Goal: Information Seeking & Learning: Learn about a topic

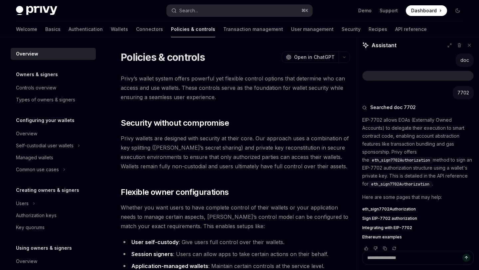
scroll to position [8, 0]
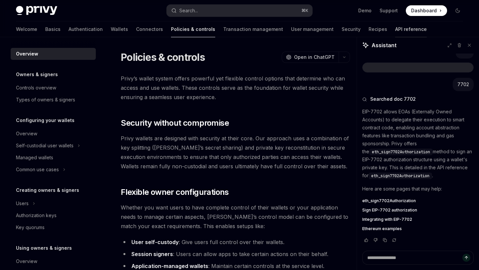
click at [395, 30] on link "API reference" at bounding box center [411, 29] width 32 height 16
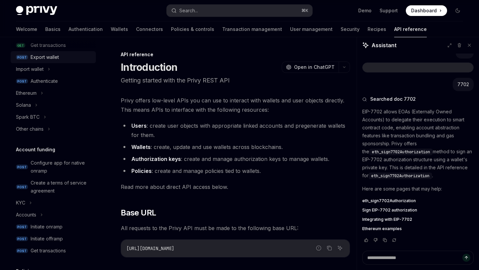
scroll to position [140, 0]
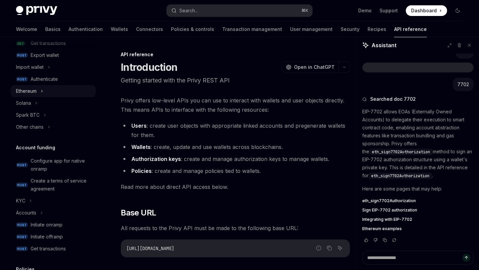
click at [30, 94] on div "Ethereum" at bounding box center [26, 91] width 21 height 8
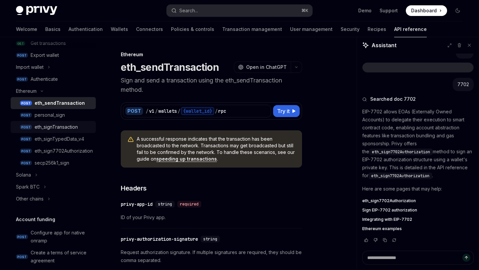
click at [66, 128] on div "eth_signTransaction" at bounding box center [56, 127] width 43 height 8
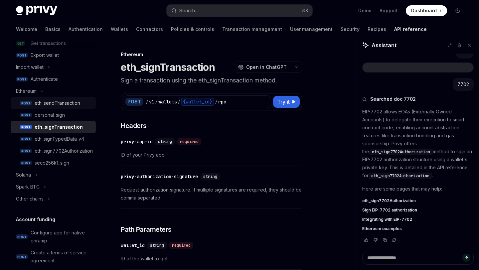
click at [65, 103] on div "eth_sendTransaction" at bounding box center [58, 103] width 46 height 8
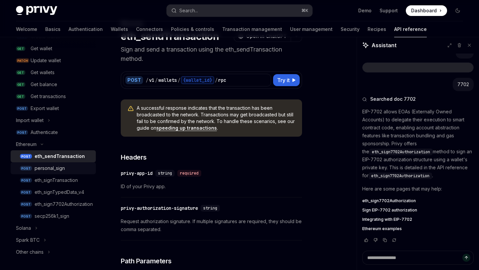
scroll to position [85, 0]
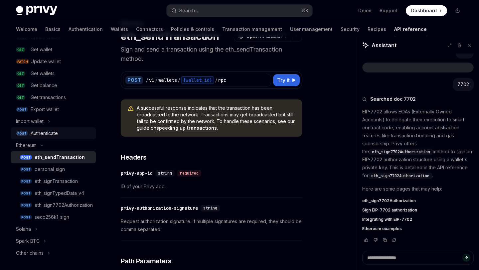
click at [58, 132] on div "Authenticate" at bounding box center [44, 133] width 27 height 8
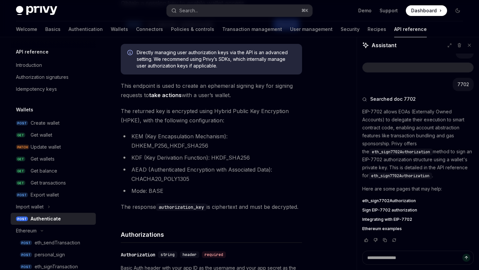
scroll to position [94, 0]
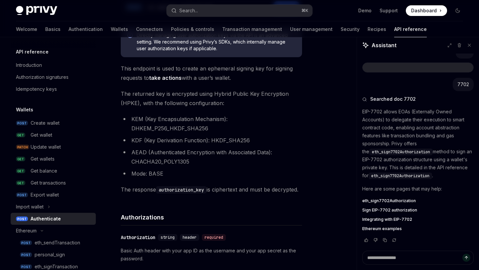
click at [383, 200] on span "eth_sign7702Authorization" at bounding box center [389, 200] width 54 height 5
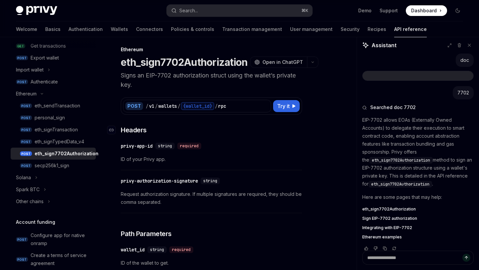
scroll to position [5, 0]
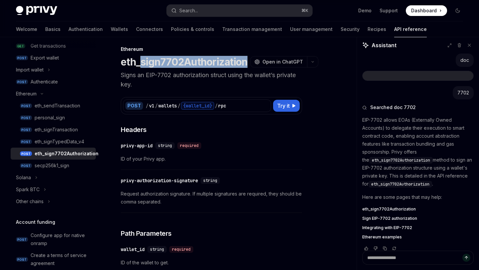
drag, startPoint x: 141, startPoint y: 64, endPoint x: 247, endPoint y: 62, distance: 106.4
click at [247, 62] on div "eth_sign7702Authorization OpenAI Open in ChatGPT" at bounding box center [211, 62] width 181 height 12
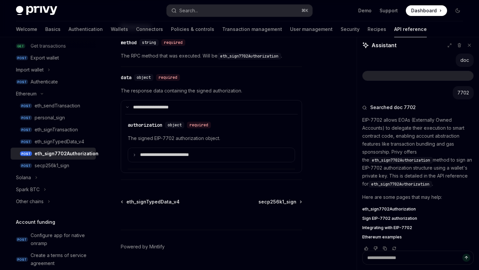
scroll to position [522, 0]
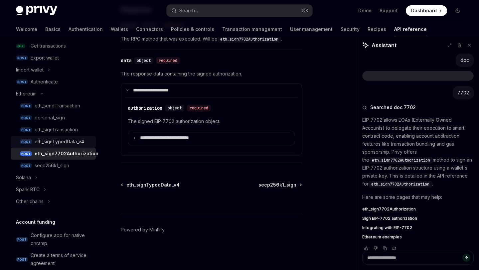
click at [64, 142] on div "eth_signTypedData_v4" at bounding box center [60, 142] width 50 height 8
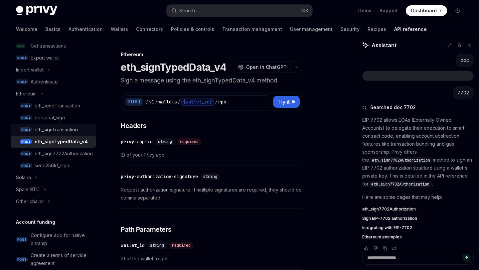
click at [63, 128] on div "eth_signTransaction" at bounding box center [56, 130] width 43 height 8
click at [62, 129] on div "eth_signTransaction" at bounding box center [56, 130] width 43 height 8
click at [63, 128] on div "eth_signTransaction" at bounding box center [56, 130] width 43 height 8
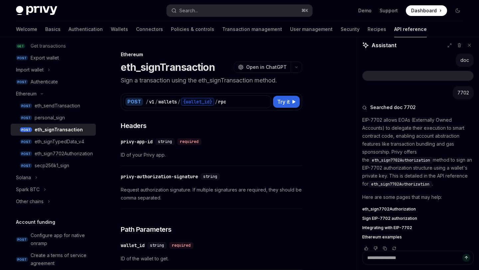
type textarea "*"
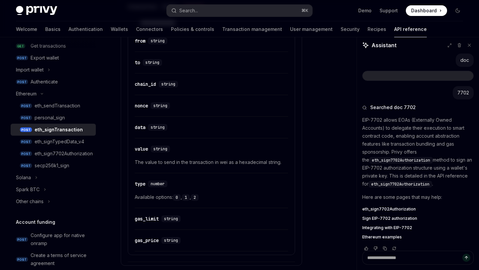
scroll to position [370, 0]
